Goal: Download file/media

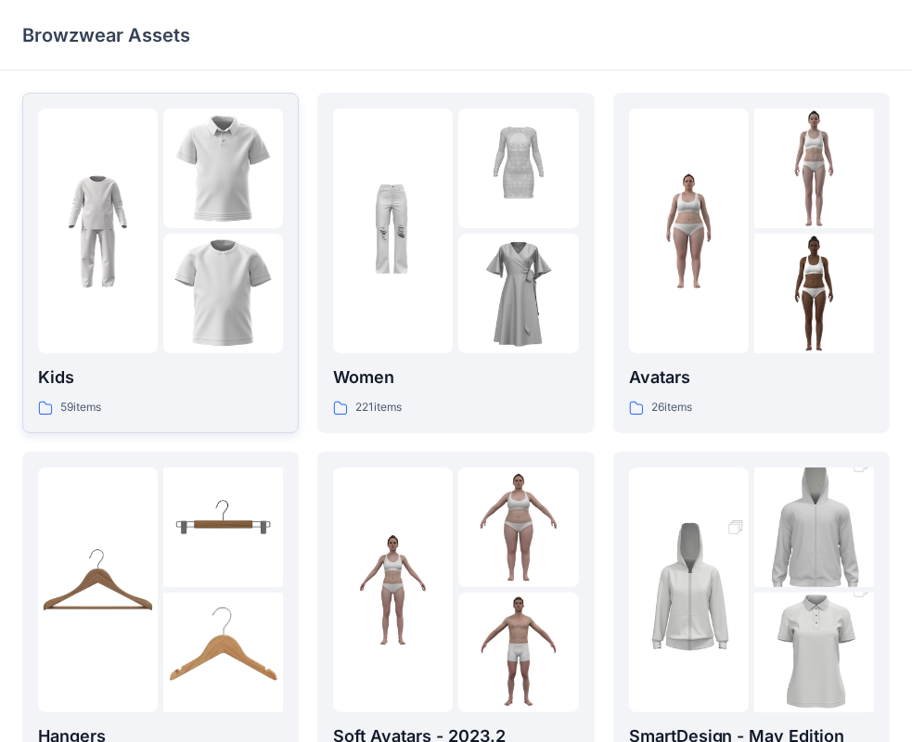
click at [215, 302] on img at bounding box center [223, 294] width 120 height 120
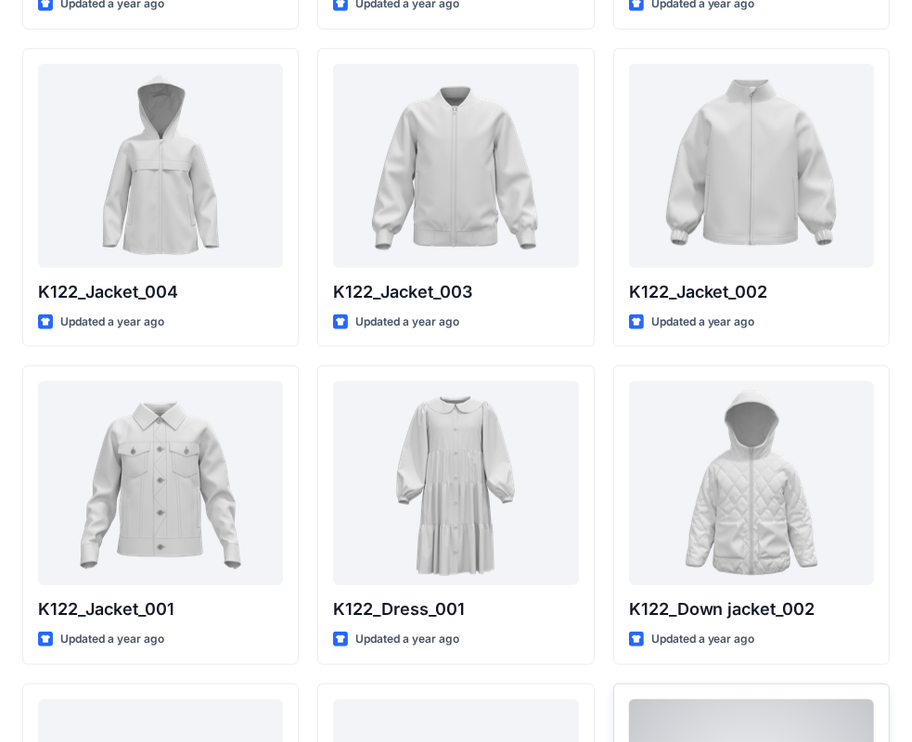
scroll to position [876, 0]
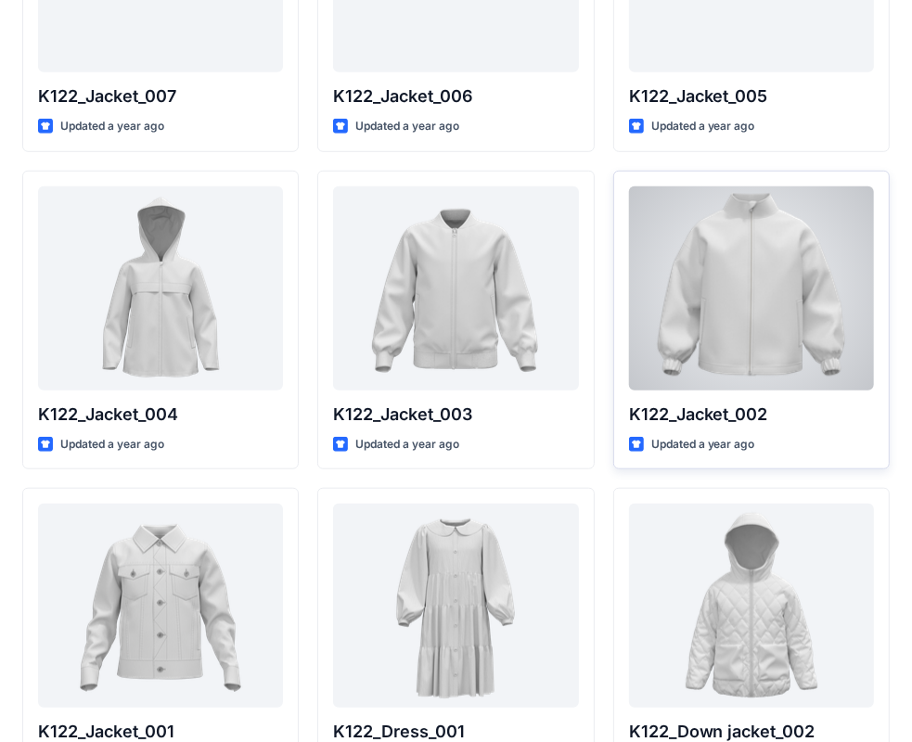
click at [744, 297] on div at bounding box center [751, 288] width 245 height 204
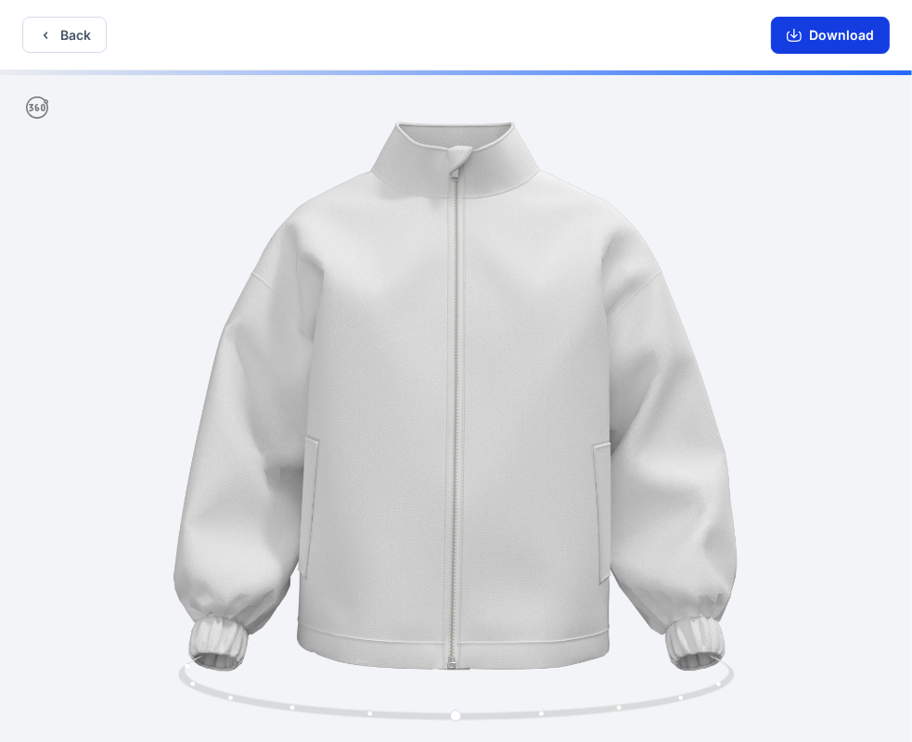
click at [827, 37] on button "Download" at bounding box center [830, 35] width 119 height 37
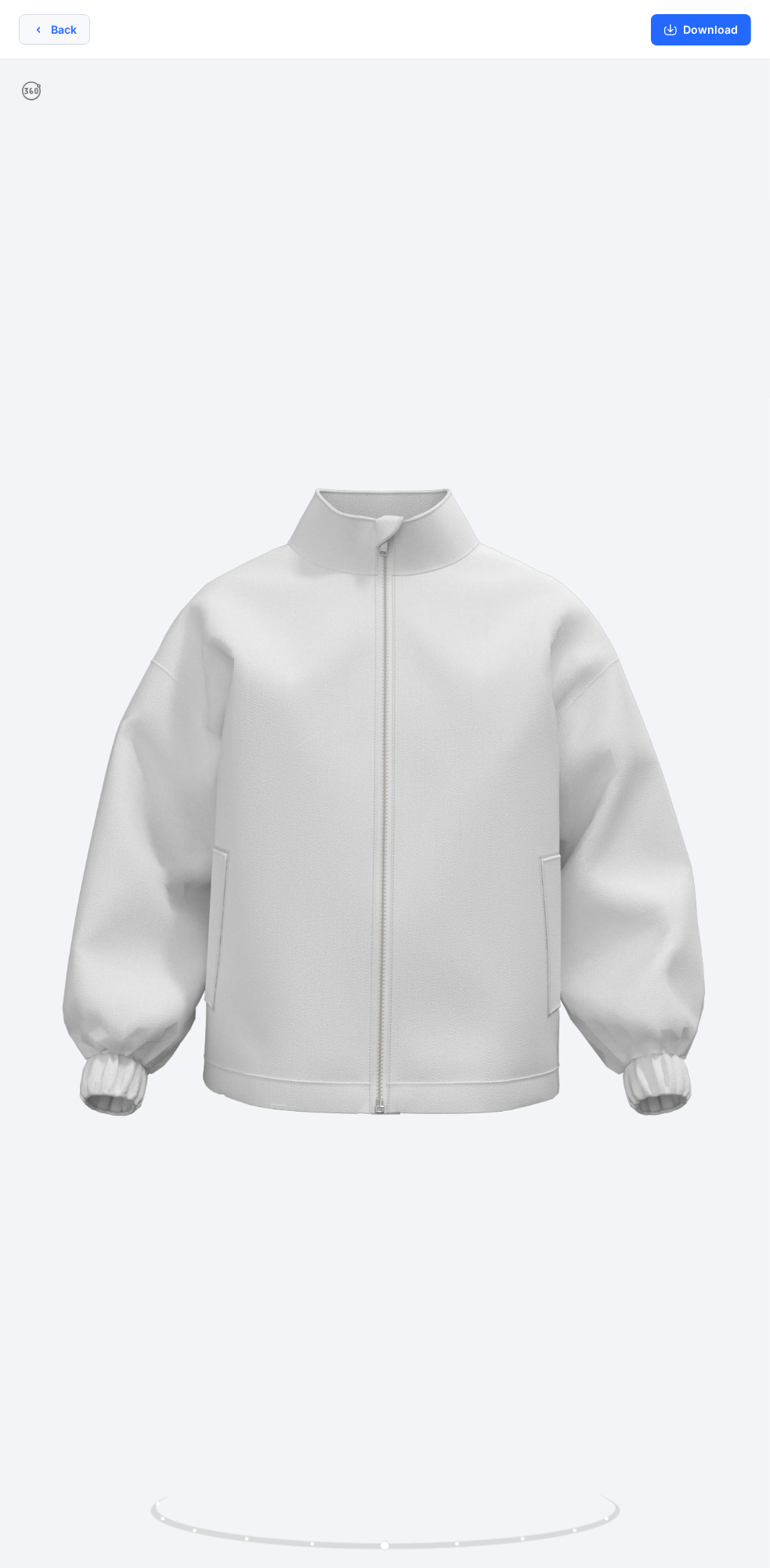
click at [72, 35] on button "Back" at bounding box center [54, 30] width 71 height 30
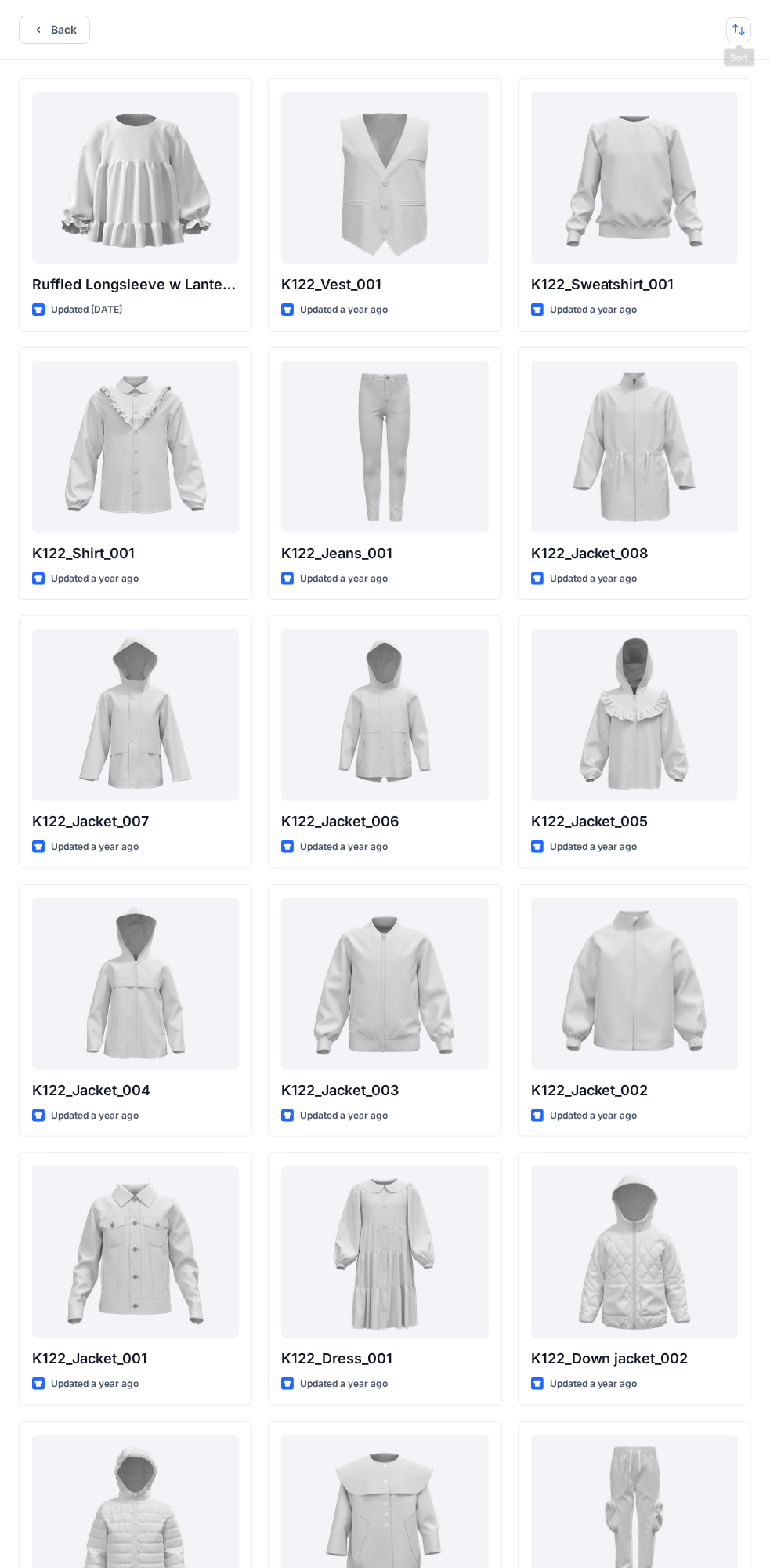
click at [735, 28] on button "button" at bounding box center [739, 30] width 25 height 25
click at [657, 101] on p "A to Z" at bounding box center [686, 104] width 99 height 16
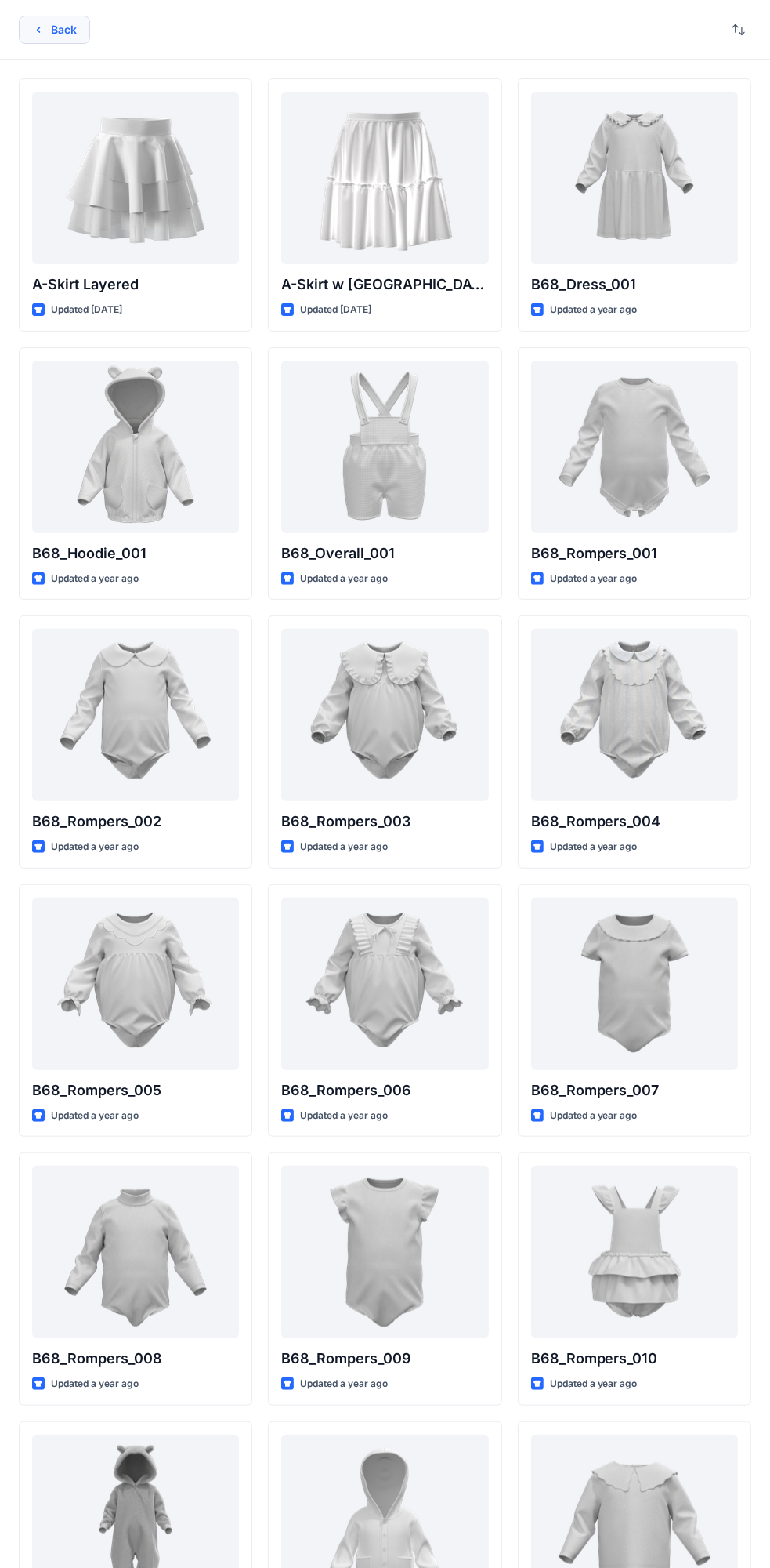
click at [60, 34] on button "Back" at bounding box center [54, 30] width 71 height 28
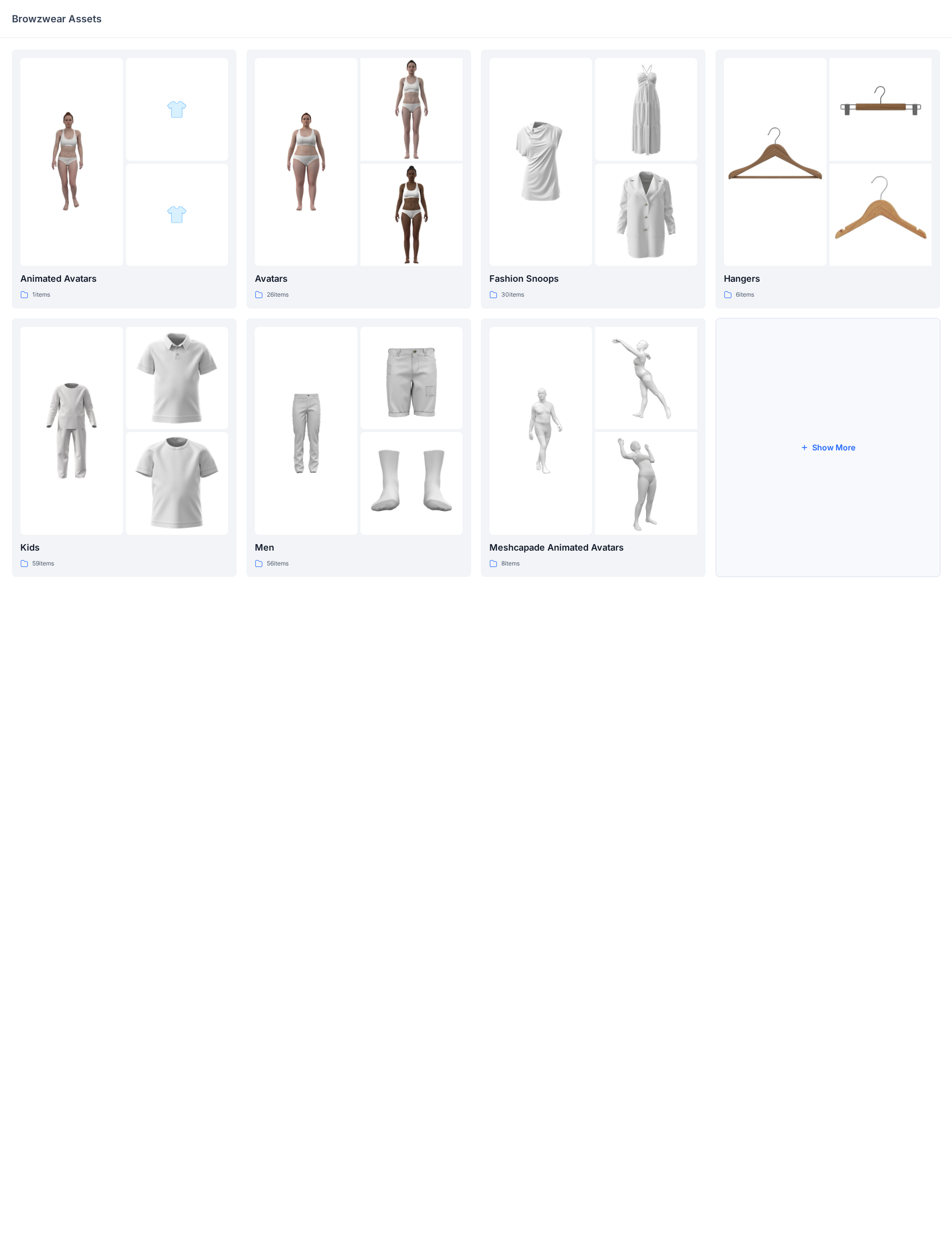
click at [496, 396] on button "Show More" at bounding box center [828, 448] width 225 height 259
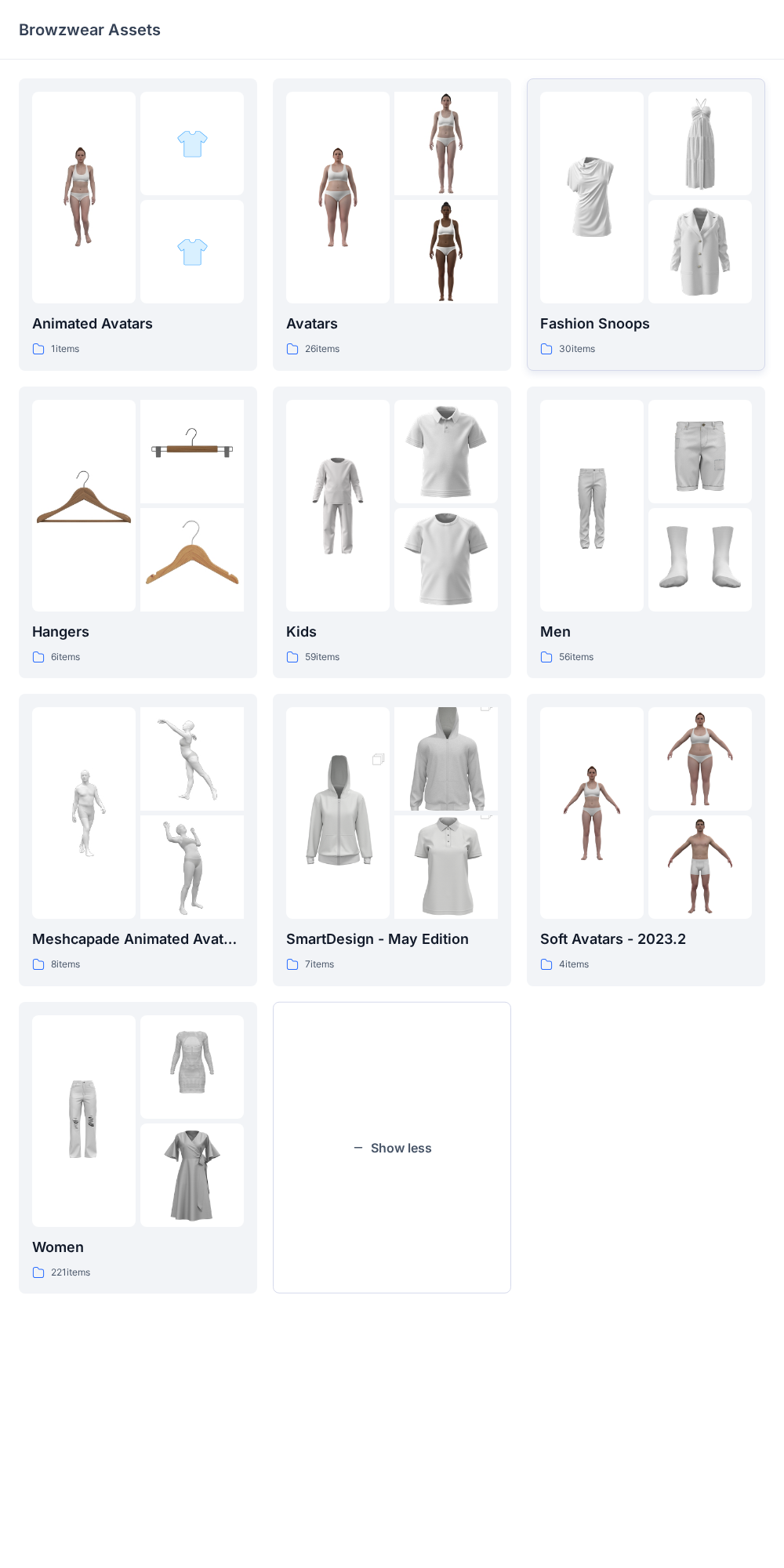
click at [623, 282] on div at bounding box center [591, 198] width 103 height 211
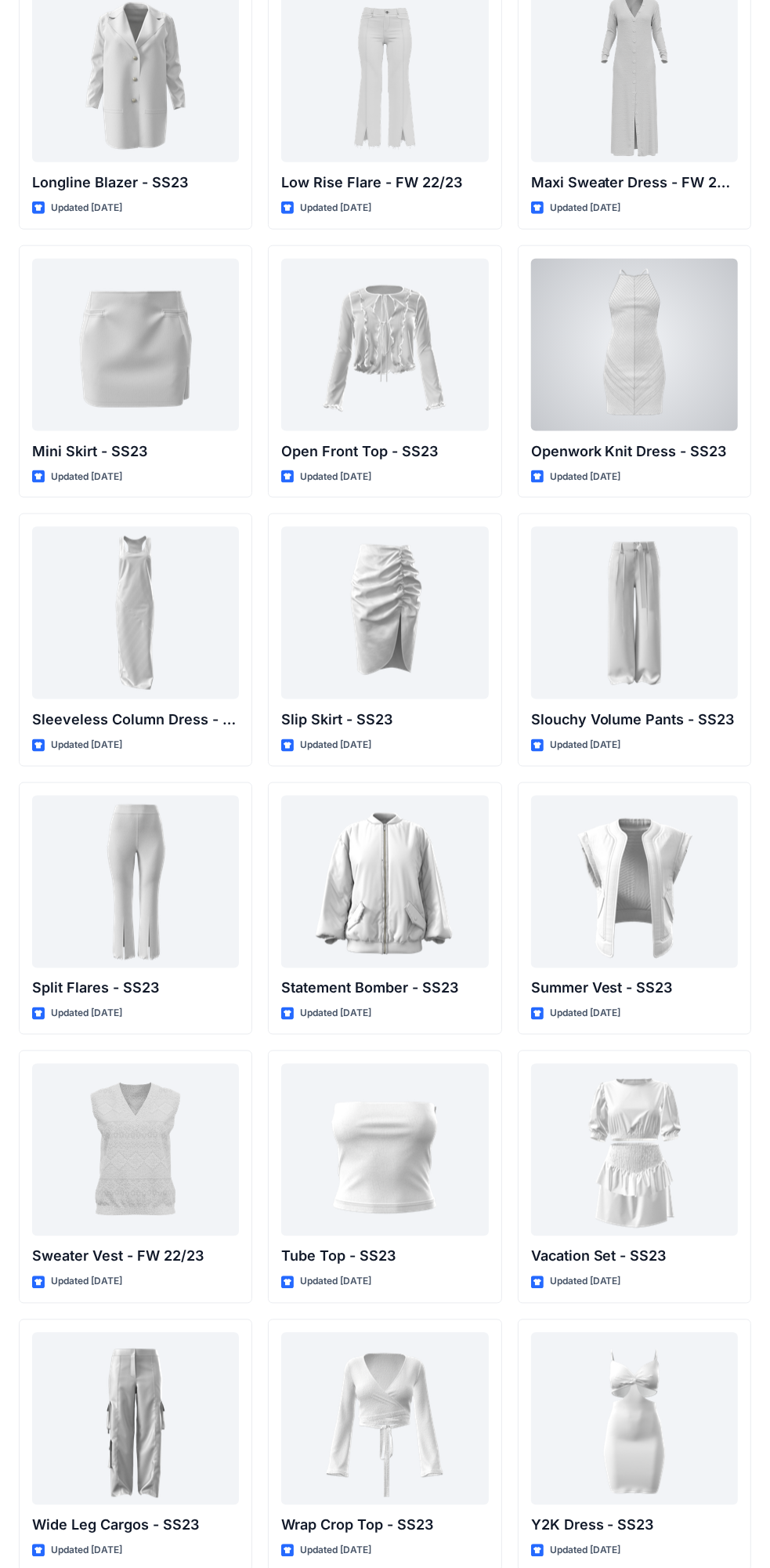
scroll to position [784, 0]
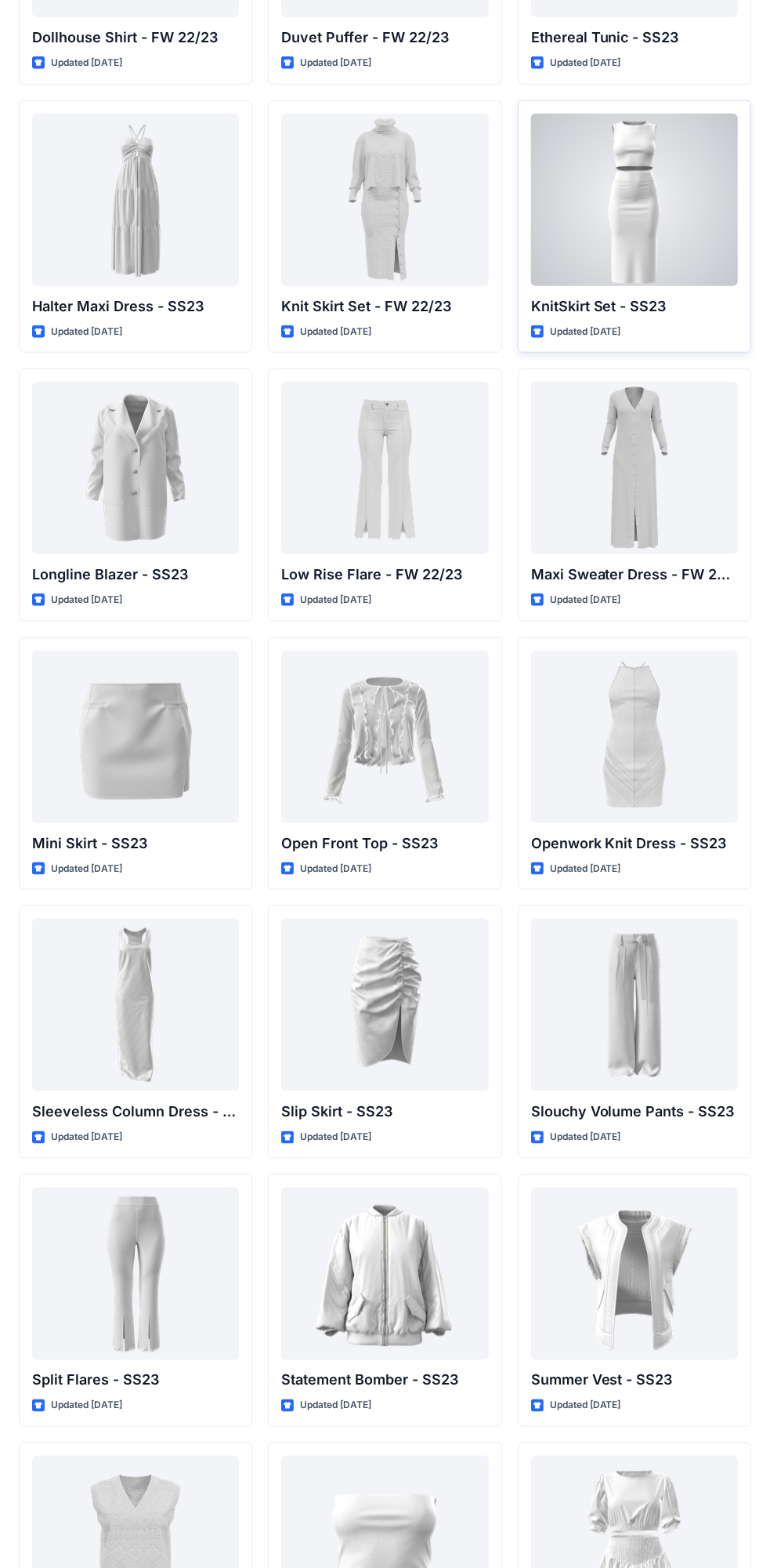
click at [610, 220] on div at bounding box center [634, 200] width 207 height 172
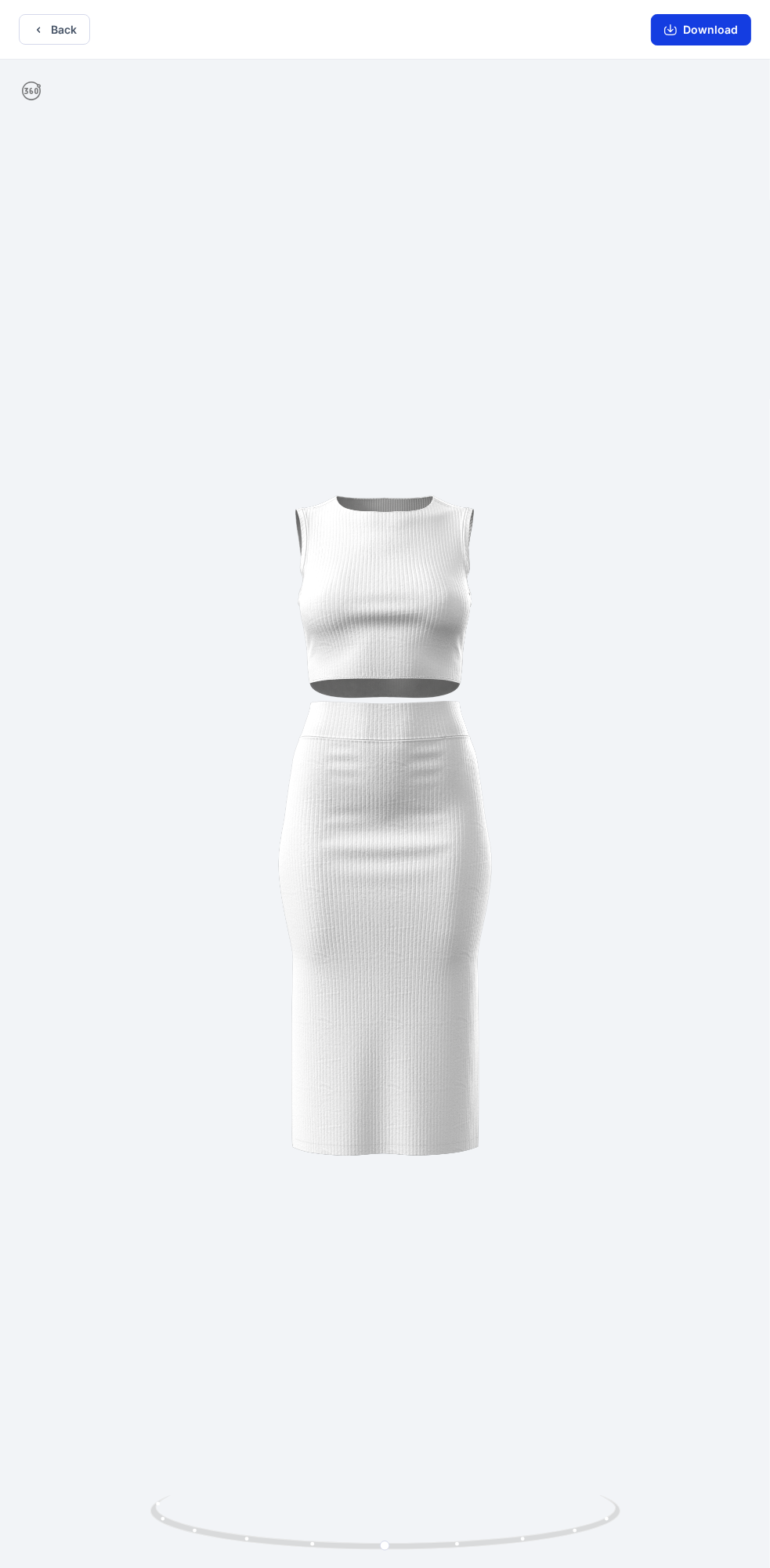
click at [699, 38] on button "Download" at bounding box center [701, 30] width 100 height 31
